Goal: Information Seeking & Learning: Check status

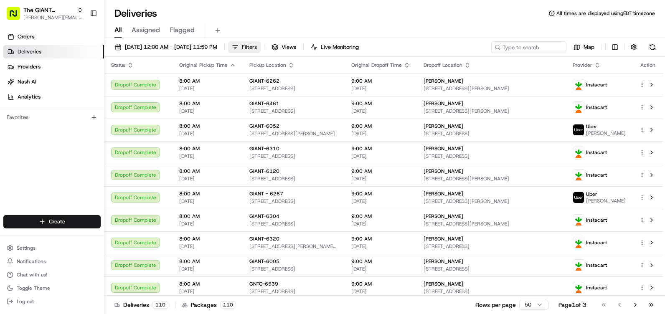
click at [257, 44] on span "Filters" at bounding box center [249, 47] width 15 height 8
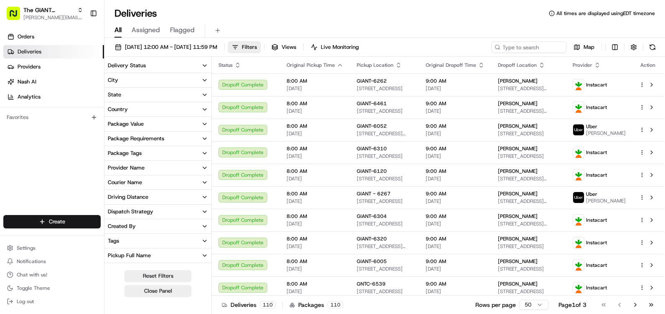
click at [153, 80] on button "City" at bounding box center [157, 80] width 107 height 14
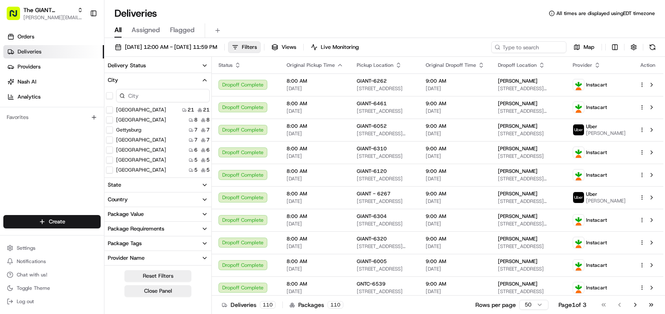
click at [138, 97] on input at bounding box center [163, 95] width 94 height 13
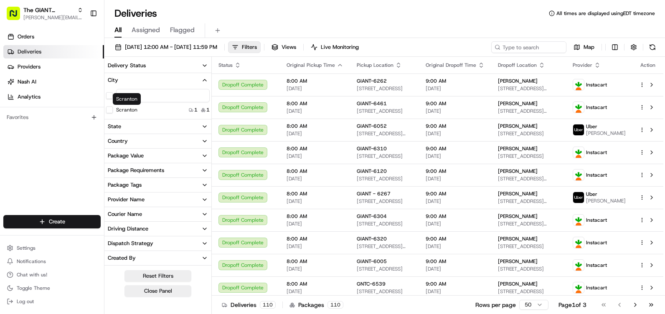
type input "scr"
click at [112, 110] on button "Scranton" at bounding box center [109, 110] width 7 height 7
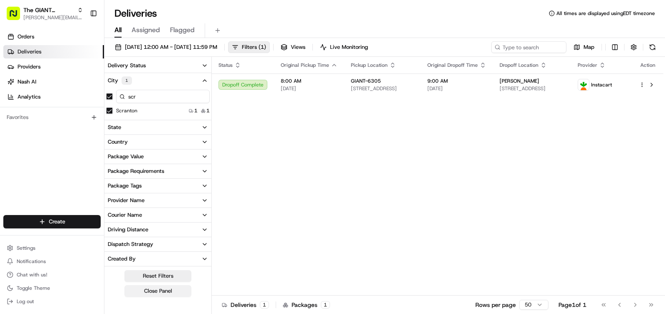
click at [178, 291] on button "Close Panel" at bounding box center [158, 291] width 67 height 12
